Goal: Task Accomplishment & Management: Manage account settings

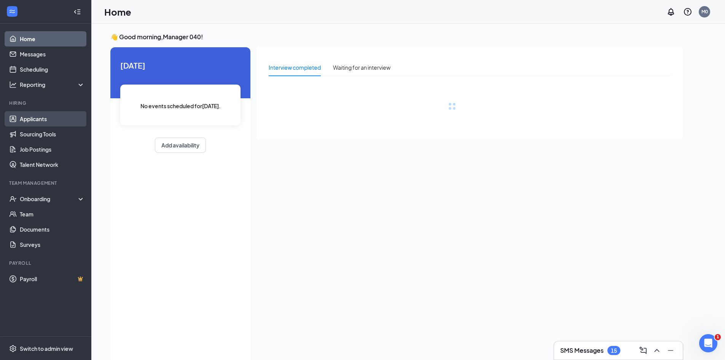
click at [39, 120] on link "Applicants" at bounding box center [52, 118] width 65 height 15
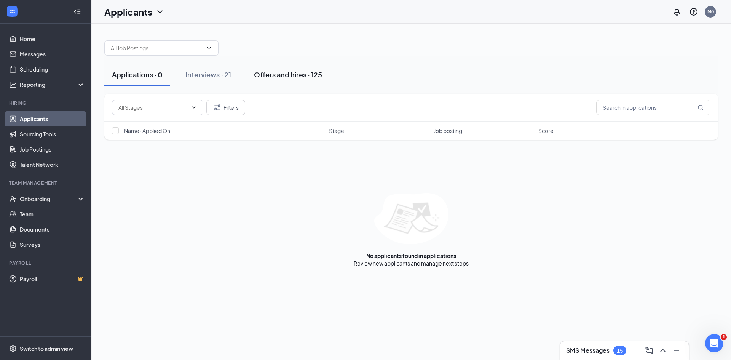
click at [276, 76] on div "Offers and hires · 125" at bounding box center [288, 75] width 68 height 10
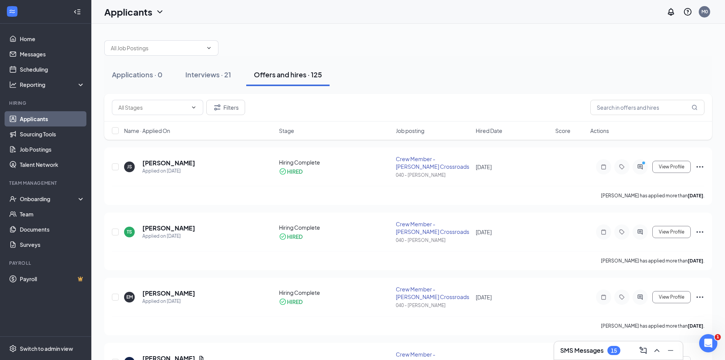
click at [280, 77] on div "Offers and hires · 125" at bounding box center [288, 75] width 68 height 10
click at [641, 167] on icon "ActiveChat" at bounding box center [640, 167] width 9 height 6
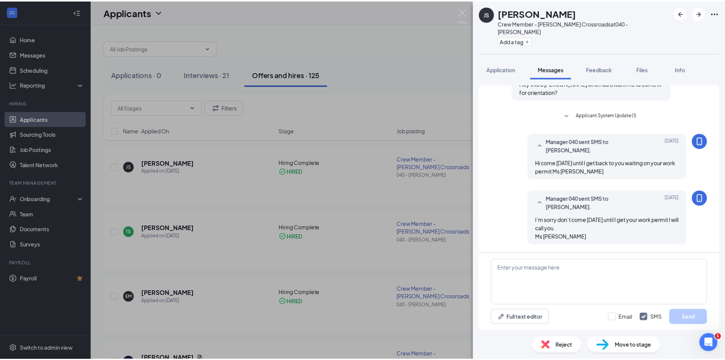
scroll to position [249, 0]
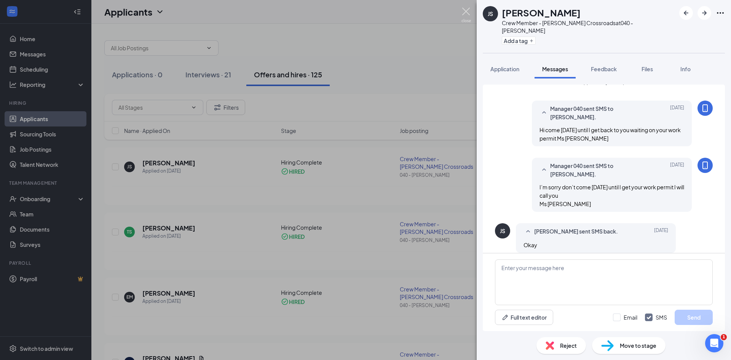
click at [468, 14] on img at bounding box center [466, 15] width 10 height 15
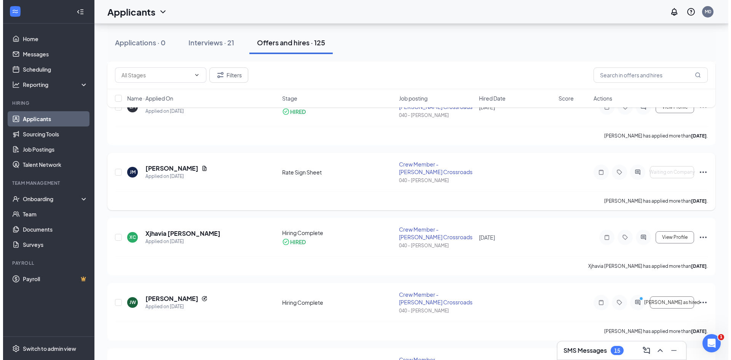
scroll to position [190, 0]
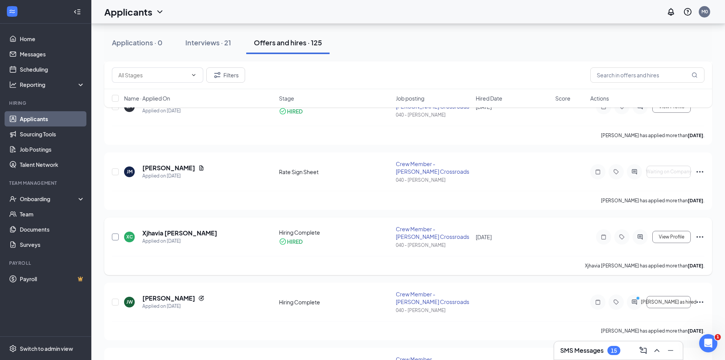
click at [118, 238] on input "checkbox" at bounding box center [115, 236] width 7 height 7
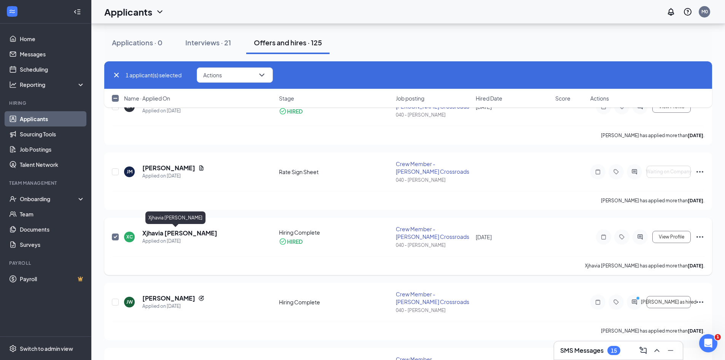
click at [159, 233] on h5 "Xjhavia [PERSON_NAME]" at bounding box center [179, 233] width 75 height 8
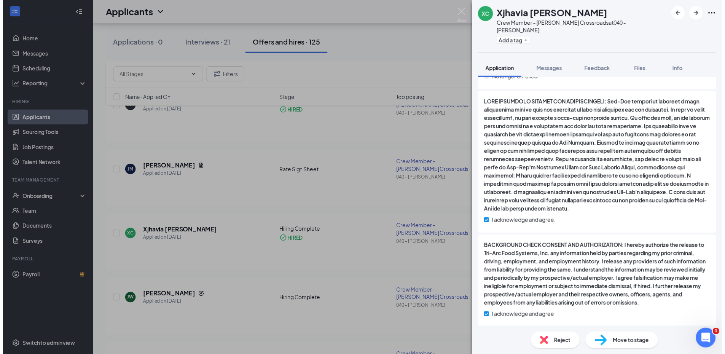
scroll to position [1060, 0]
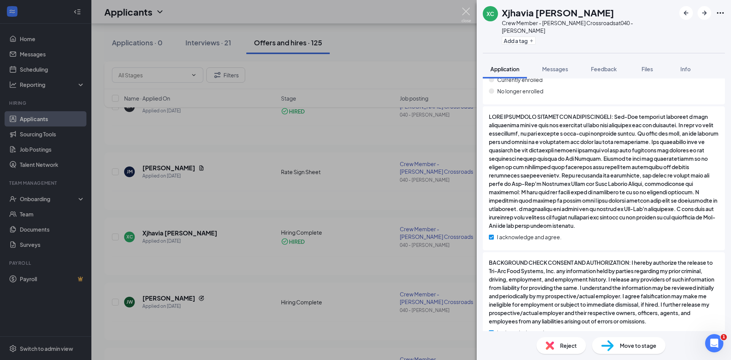
click at [470, 13] on img at bounding box center [466, 15] width 10 height 15
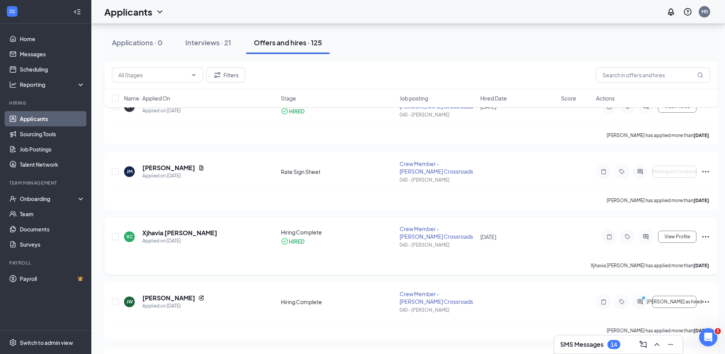
click at [706, 237] on icon "Ellipses" at bounding box center [705, 237] width 7 height 2
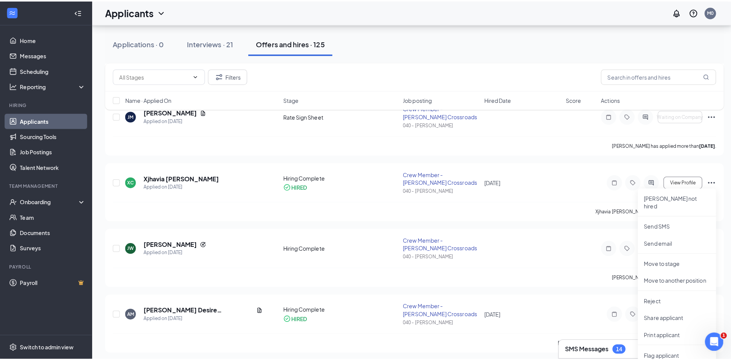
scroll to position [228, 0]
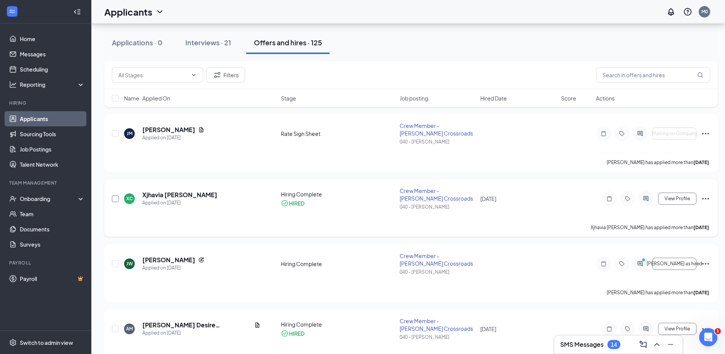
click at [113, 199] on input "checkbox" at bounding box center [115, 198] width 7 height 7
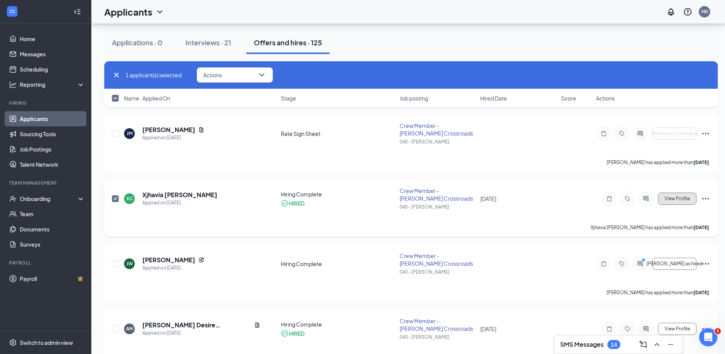
click at [690, 201] on button "View Profile" at bounding box center [677, 199] width 38 height 12
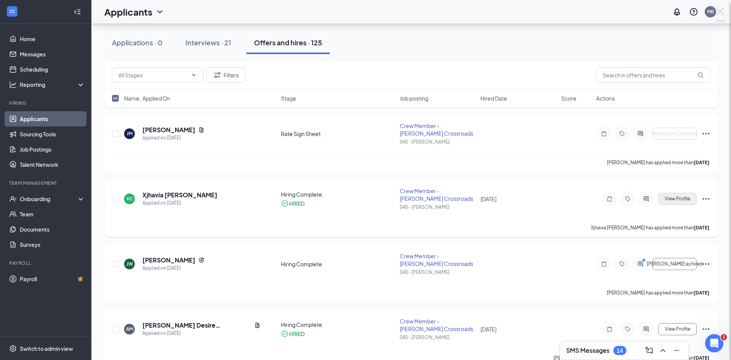
checkbox input "false"
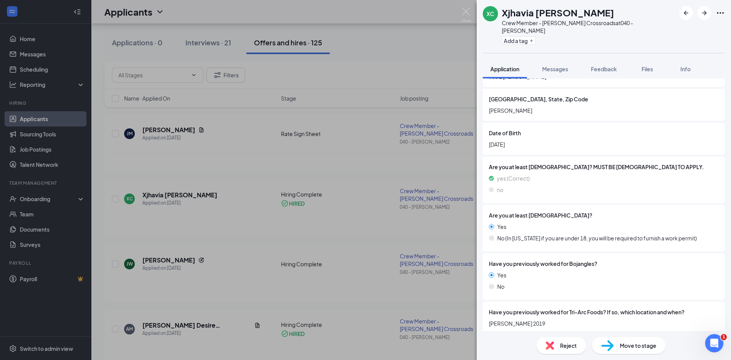
scroll to position [266, 0]
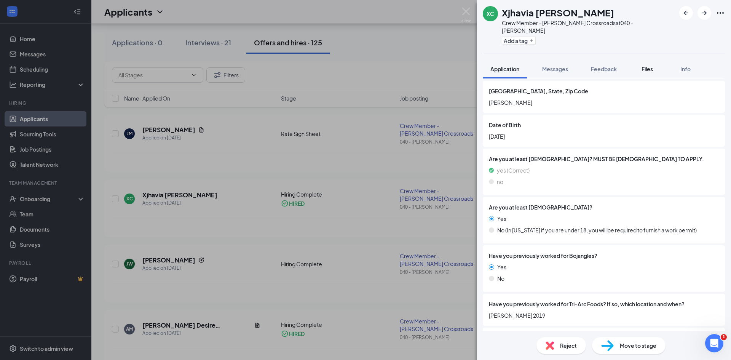
click at [642, 65] on div "Files" at bounding box center [646, 69] width 15 height 8
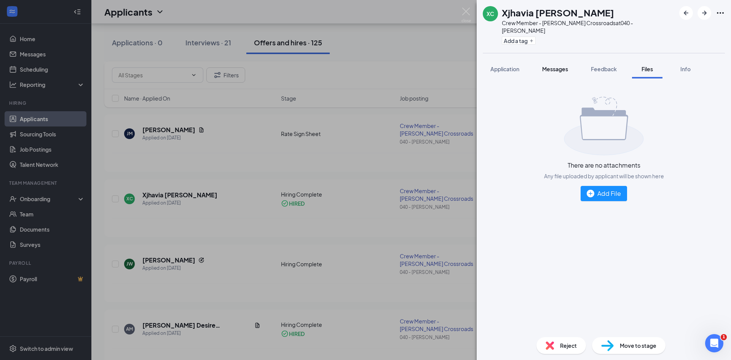
click at [550, 69] on button "Messages" at bounding box center [554, 68] width 41 height 19
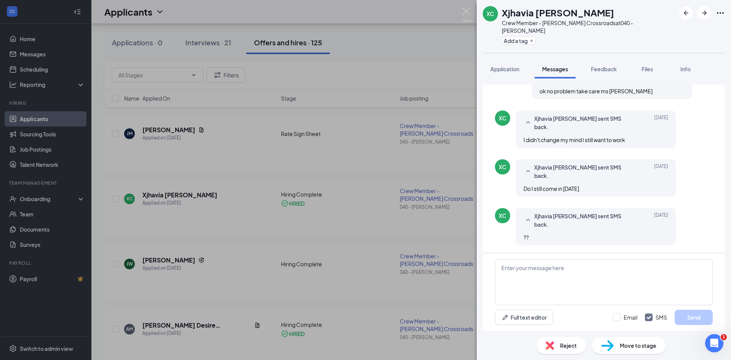
scroll to position [287, 0]
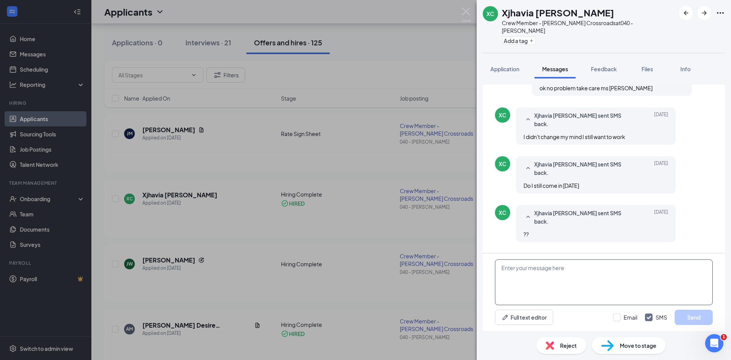
click at [510, 271] on textarea at bounding box center [604, 282] width 218 height 46
type textarea "i understood that you wasnt going to work here anymore not that it was going to…"
click at [695, 315] on button "Send" at bounding box center [693, 316] width 38 height 15
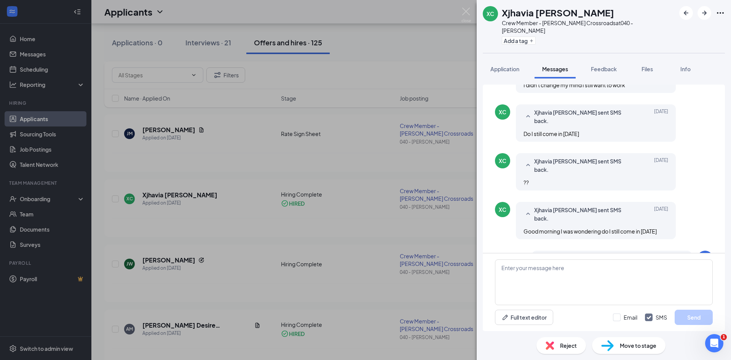
scroll to position [344, 0]
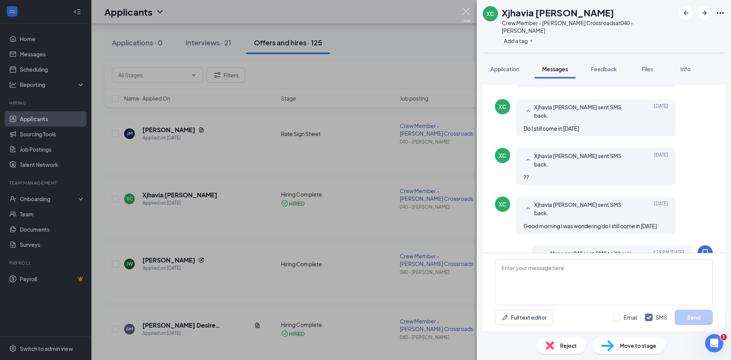
click at [463, 15] on img at bounding box center [466, 15] width 10 height 15
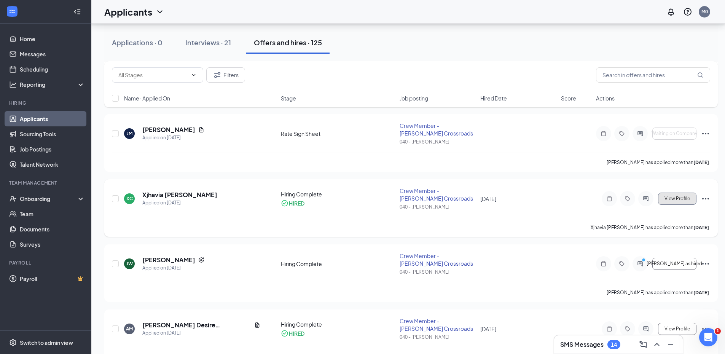
click at [688, 197] on span "View Profile" at bounding box center [678, 198] width 26 height 5
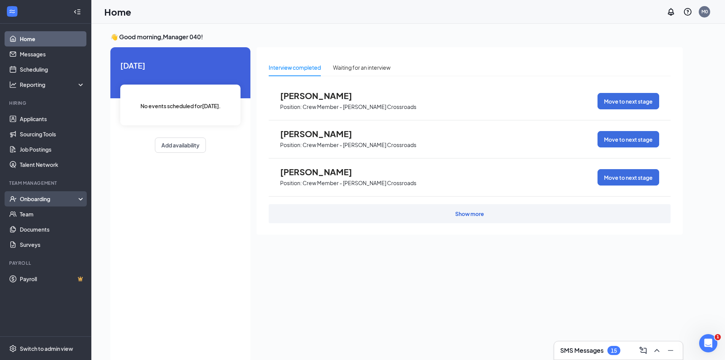
click at [44, 201] on div "Onboarding" at bounding box center [49, 199] width 59 height 8
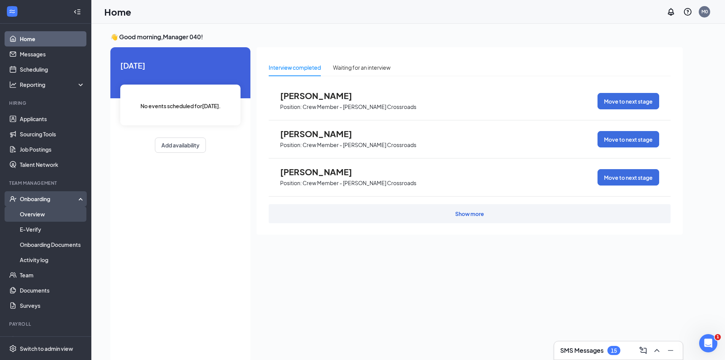
click at [44, 212] on link "Overview" at bounding box center [52, 213] width 65 height 15
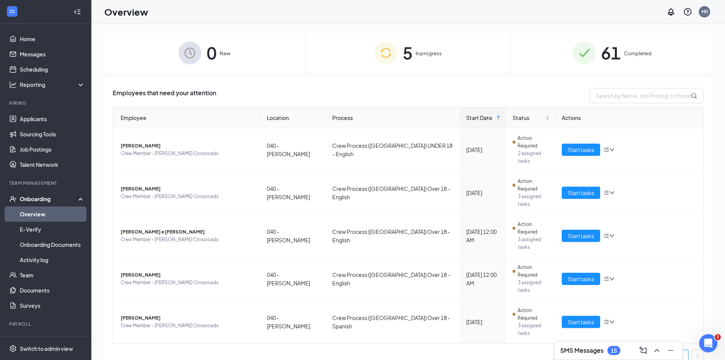
click at [635, 49] on div "61 Completed" at bounding box center [612, 53] width 200 height 40
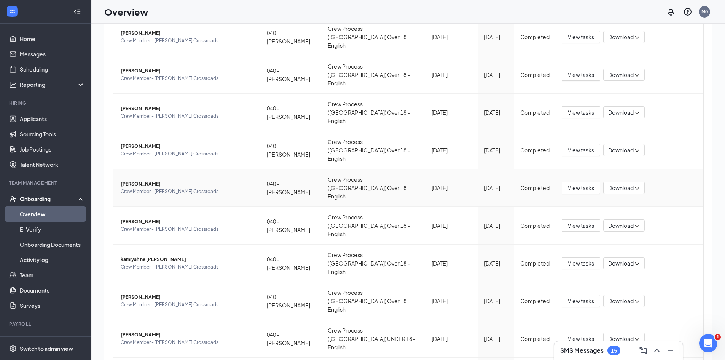
scroll to position [34, 0]
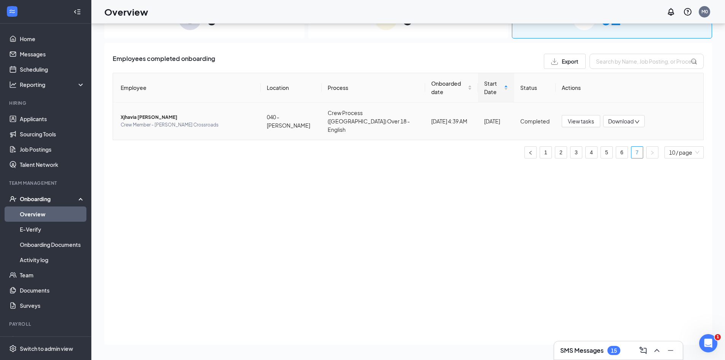
click at [124, 113] on span "Xjhavia [PERSON_NAME]" at bounding box center [188, 117] width 134 height 8
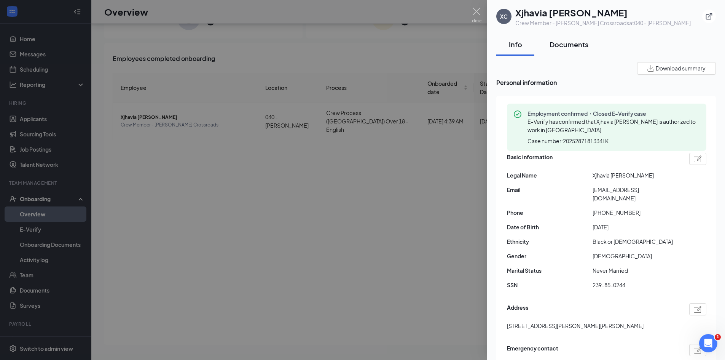
click at [575, 45] on div "Documents" at bounding box center [569, 45] width 39 height 10
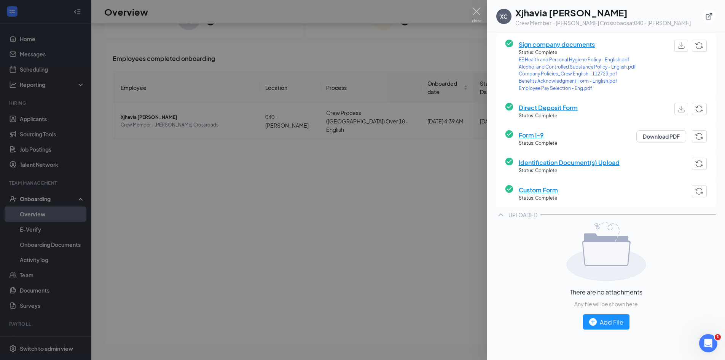
scroll to position [190, 0]
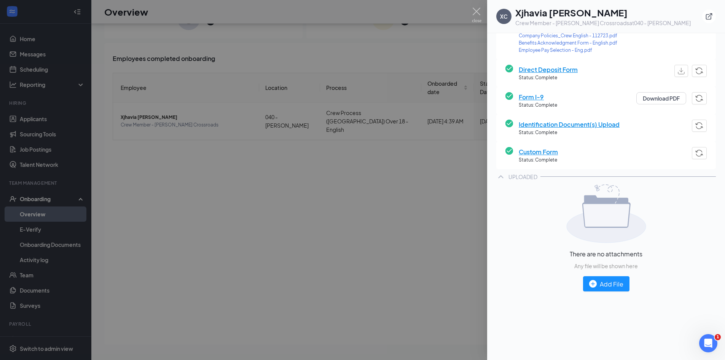
click at [542, 124] on span "Identification Document(s) Upload" at bounding box center [569, 125] width 101 height 10
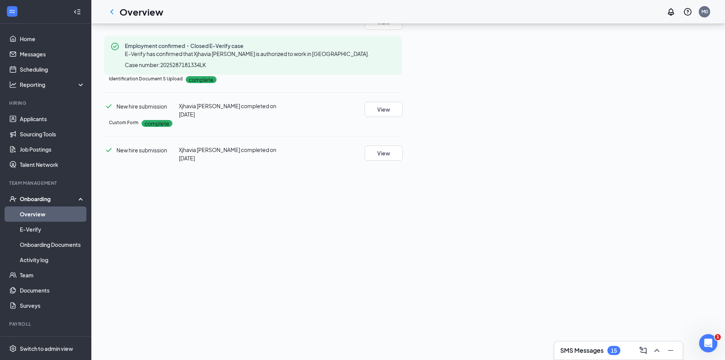
scroll to position [430, 0]
click at [410, 83] on icon "Ellipses" at bounding box center [406, 84] width 7 height 2
click at [402, 79] on icon "Ellipses" at bounding box center [402, 79] width 0 height 0
click at [695, 187] on span "Restart" at bounding box center [701, 191] width 18 height 8
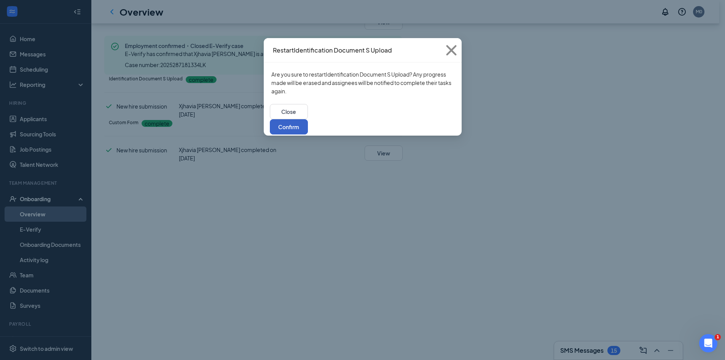
click at [308, 119] on button "Confirm" at bounding box center [289, 126] width 38 height 15
